Goal: Task Accomplishment & Management: Use online tool/utility

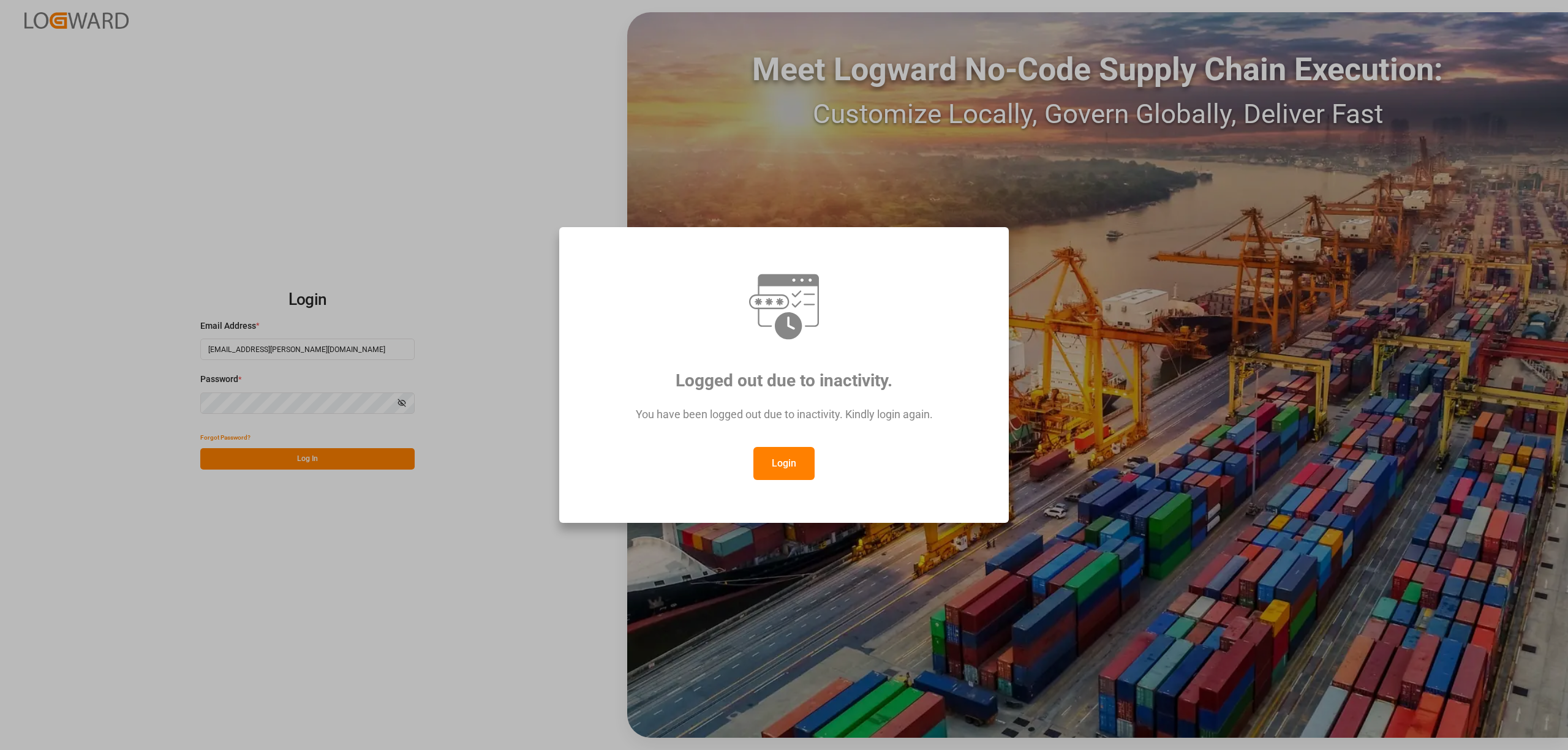
click at [772, 466] on button "Login" at bounding box center [783, 464] width 61 height 33
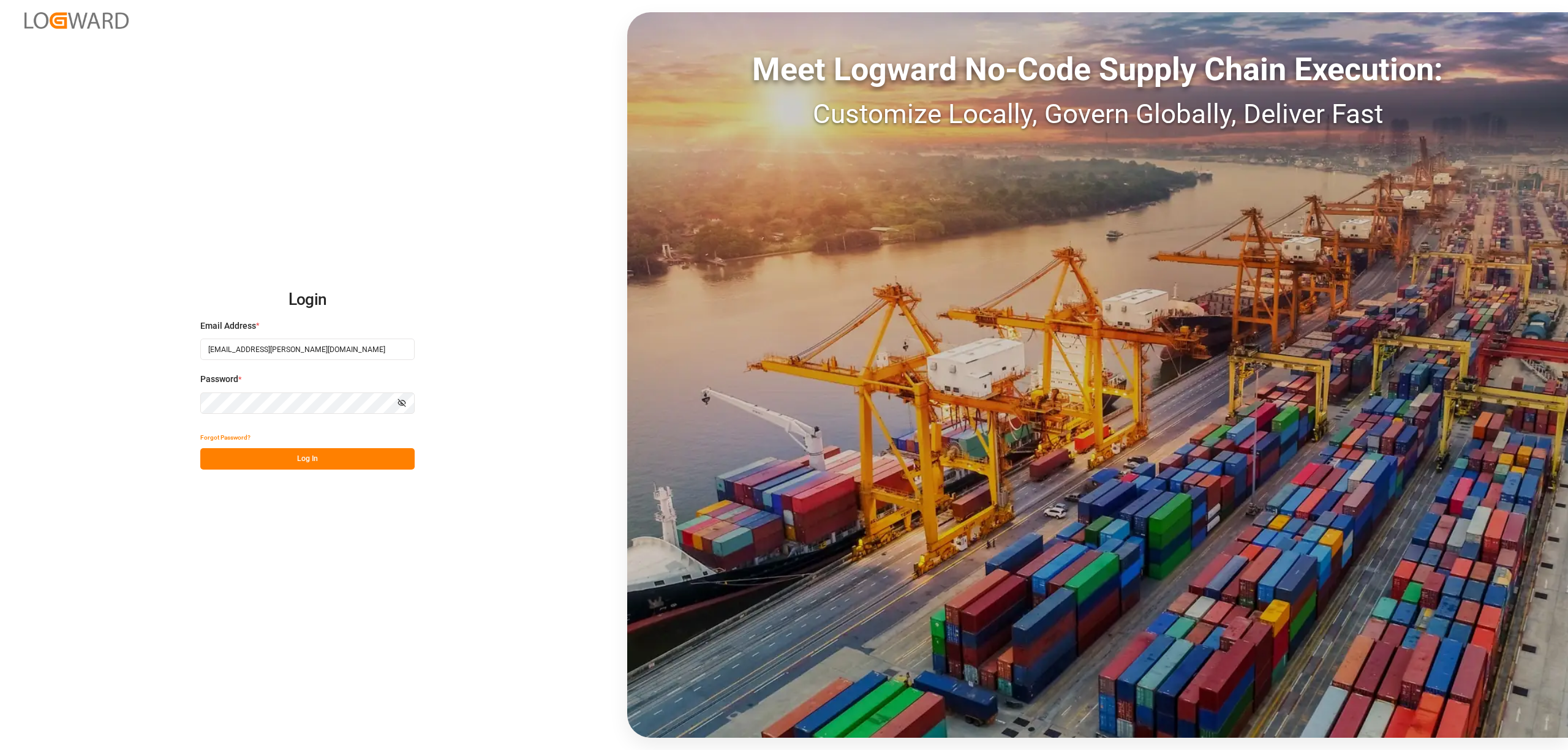
click at [338, 464] on button "Log In" at bounding box center [307, 458] width 214 height 21
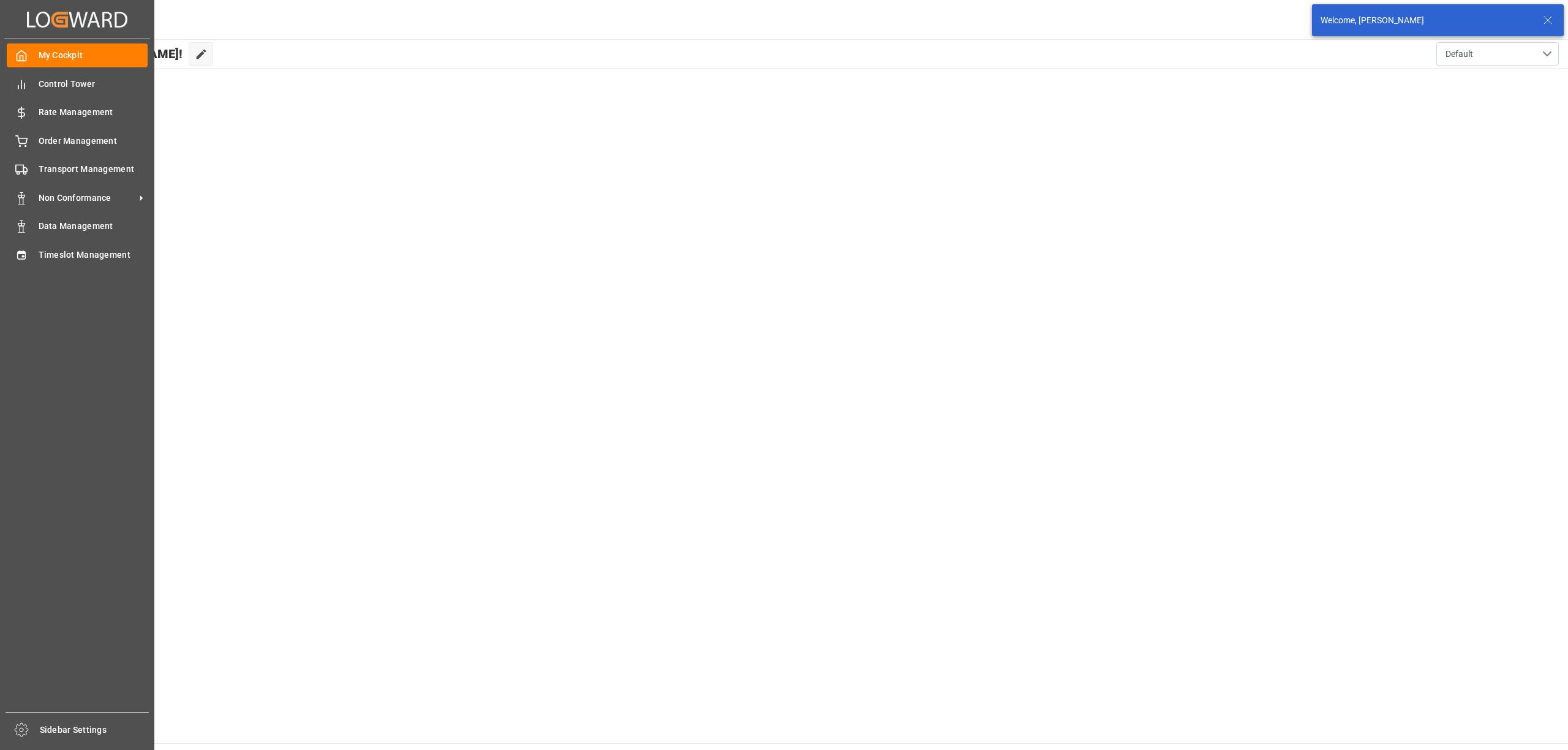
click at [42, 260] on span "Timeslot Management" at bounding box center [93, 255] width 110 height 13
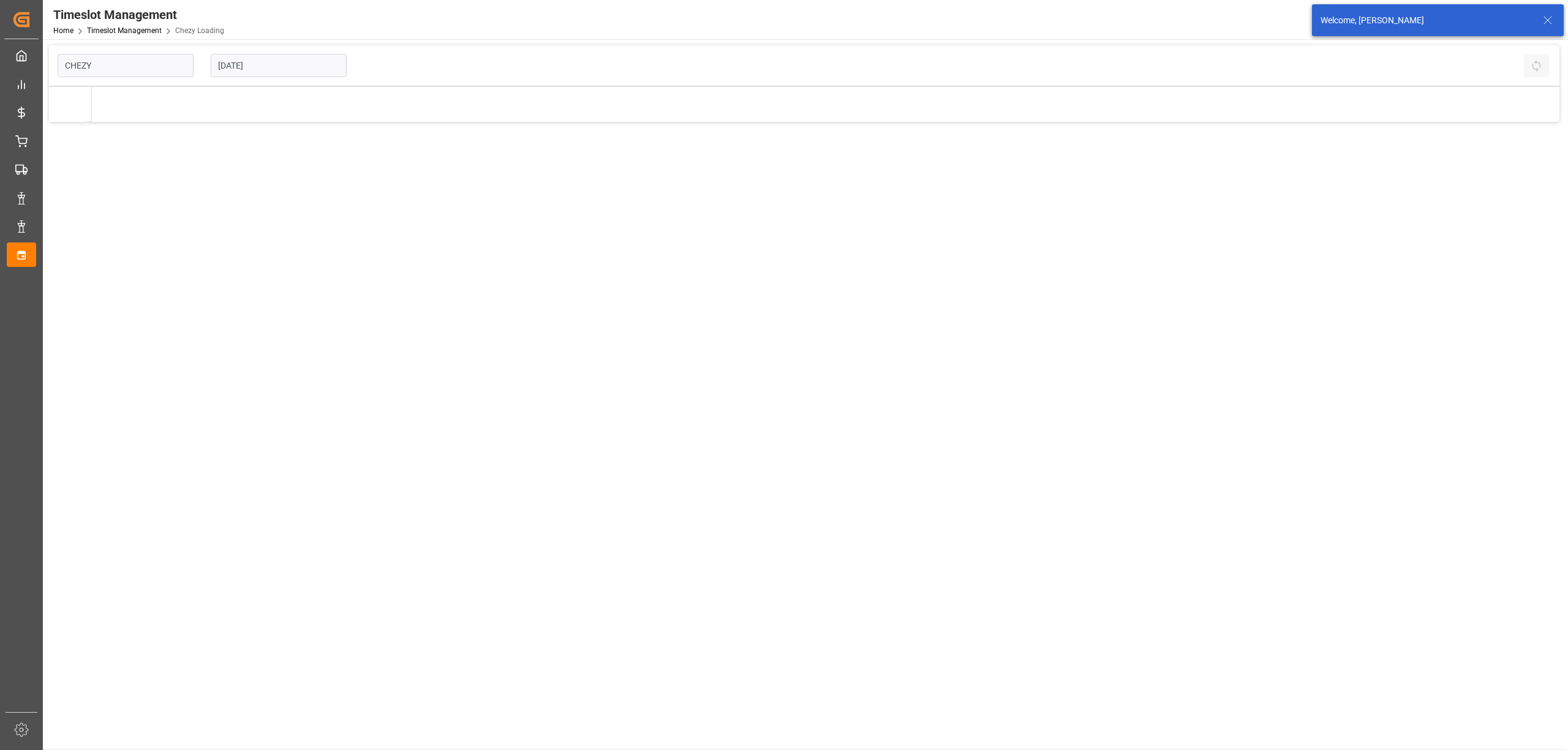
type input "Chezy Loading"
